Goal: Contribute content

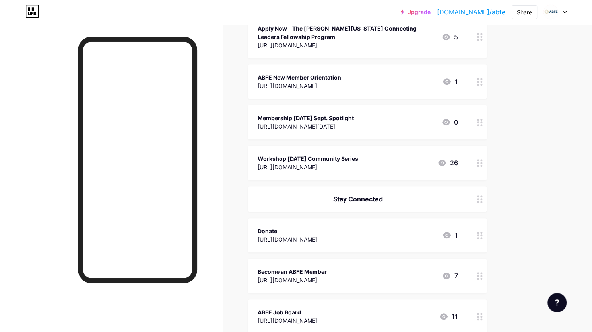
scroll to position [351, 0]
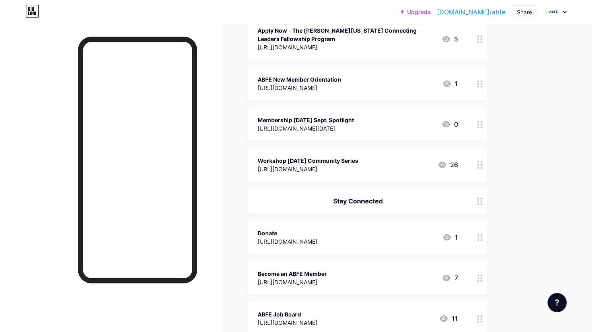
click at [354, 120] on div "Membership [DATE] Sept. Spotlight" at bounding box center [306, 120] width 96 height 8
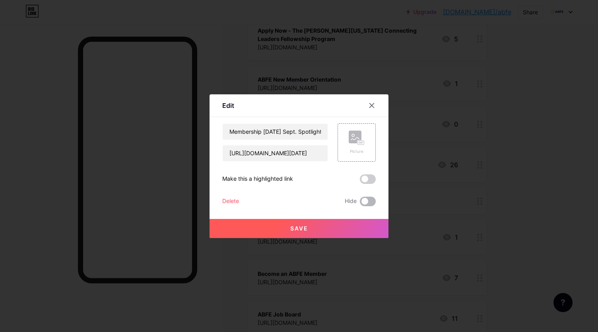
click at [368, 204] on span at bounding box center [368, 201] width 16 height 10
click at [360, 203] on input "checkbox" at bounding box center [360, 203] width 0 height 0
click at [355, 228] on button "Save" at bounding box center [298, 228] width 179 height 19
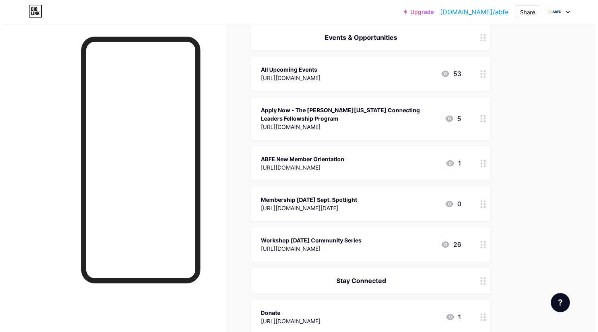
scroll to position [271, 0]
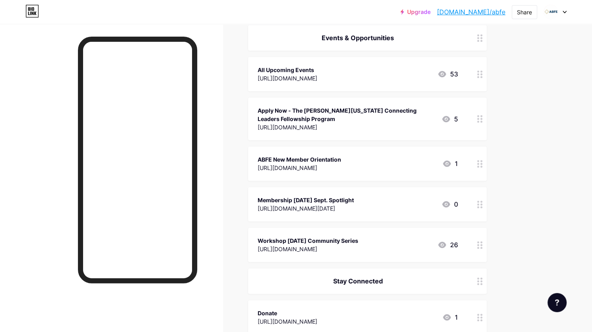
drag, startPoint x: 335, startPoint y: 241, endPoint x: 313, endPoint y: 242, distance: 21.5
click at [313, 242] on div "Workshop [DATE] Community Series" at bounding box center [308, 240] width 101 height 8
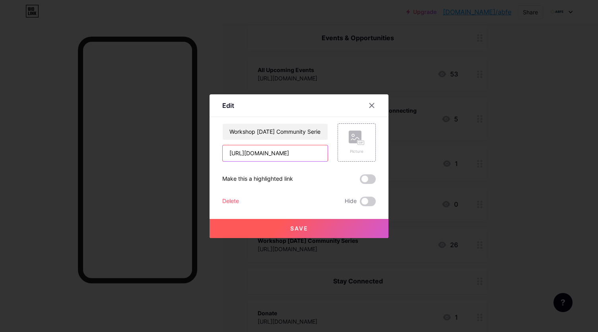
click at [263, 155] on input "[URL][DOMAIN_NAME]" at bounding box center [275, 153] width 105 height 16
paste input "activating-abfes-responsive-philanthropy-black-communities-rpbc-framework-strat…"
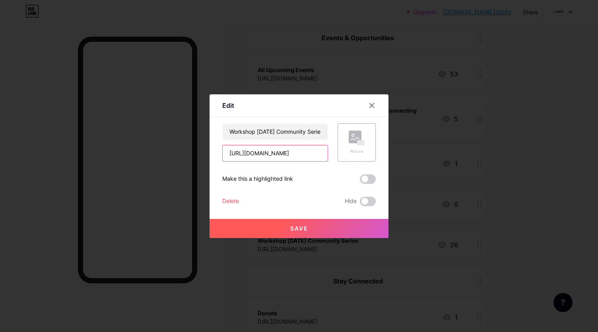
scroll to position [0, 272]
type input "[URL][DOMAIN_NAME]"
click at [288, 222] on button "Save" at bounding box center [298, 228] width 179 height 19
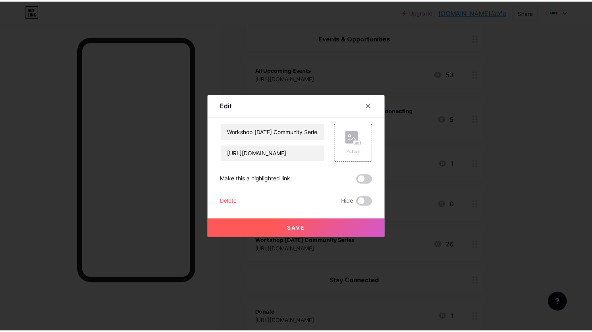
scroll to position [0, 0]
